Goal: Find specific page/section: Find specific page/section

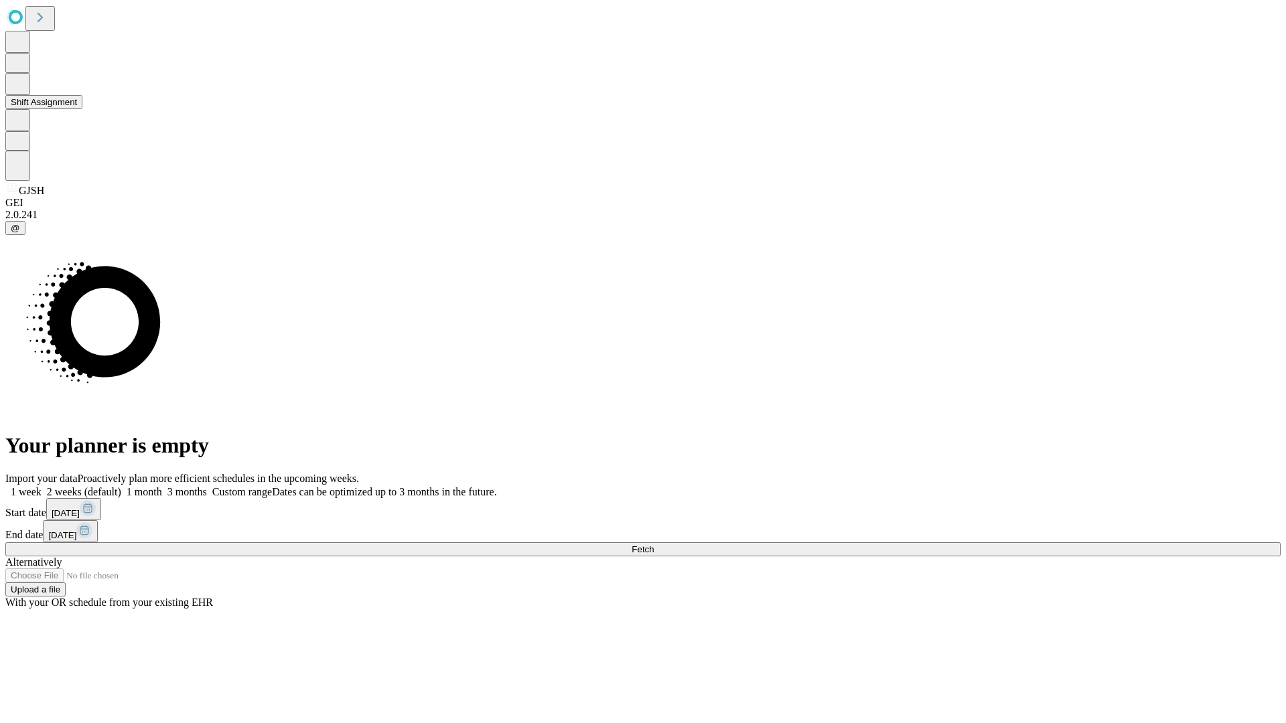
click at [82, 109] on button "Shift Assignment" at bounding box center [43, 102] width 77 height 14
